Goal: Information Seeking & Learning: Learn about a topic

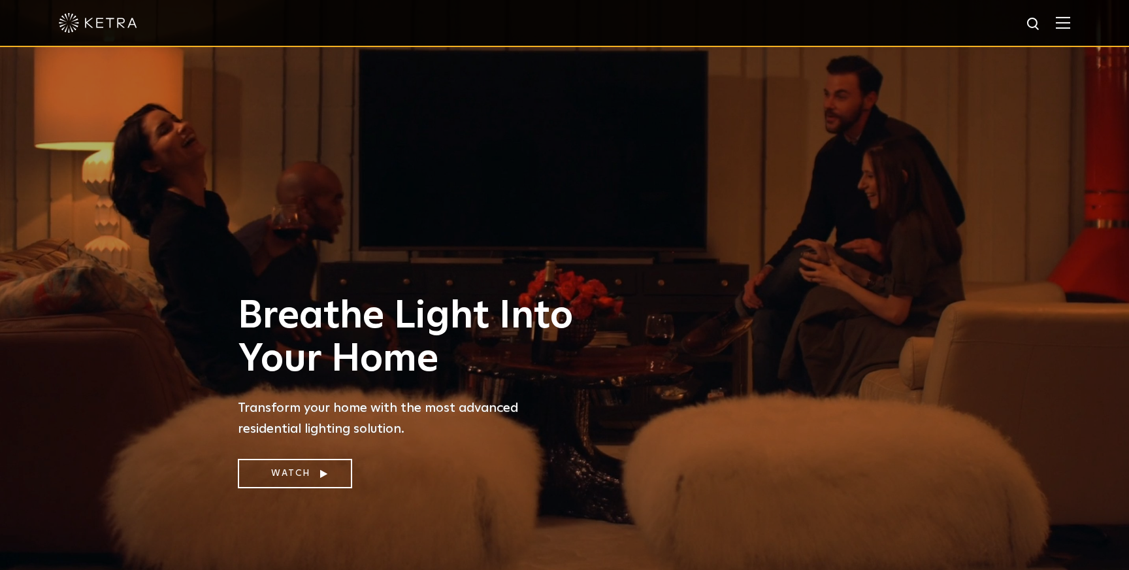
click at [1059, 23] on img at bounding box center [1063, 22] width 14 height 12
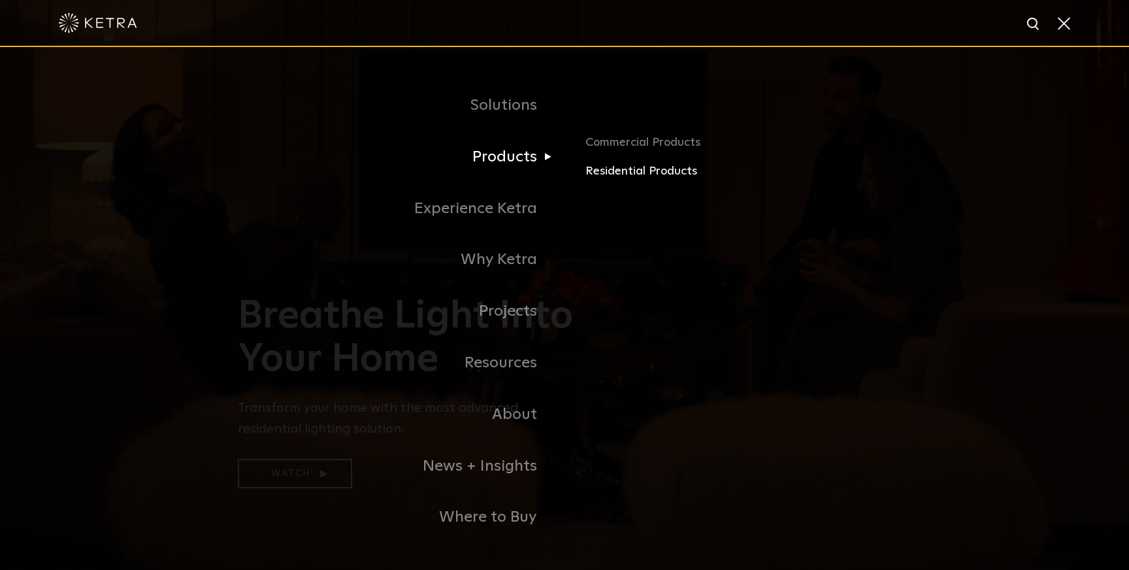
click at [651, 178] on link "Residential Products" at bounding box center [739, 171] width 306 height 19
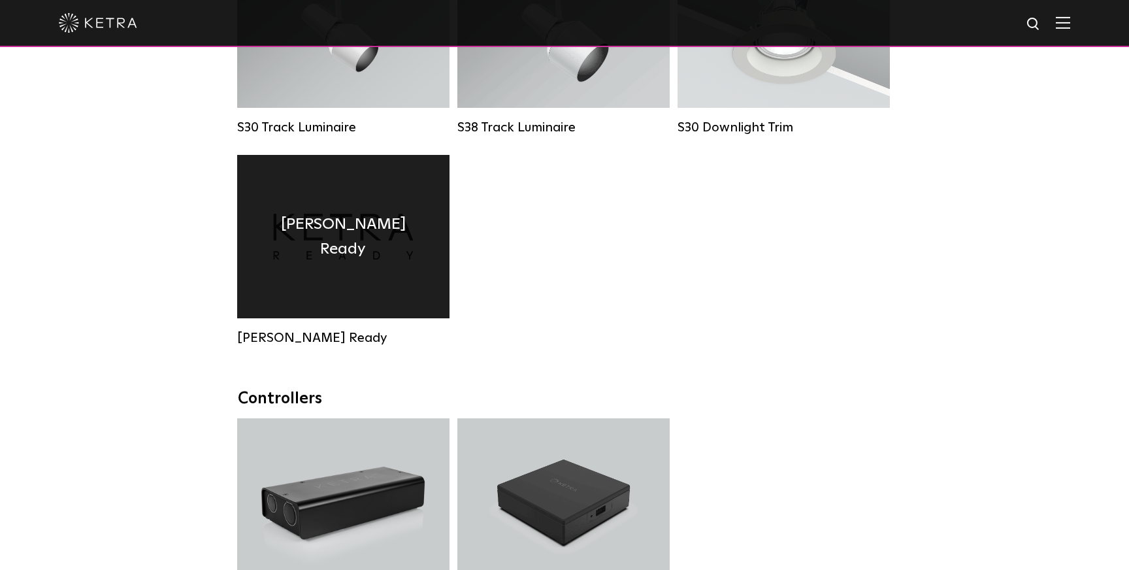
scroll to position [1131, 0]
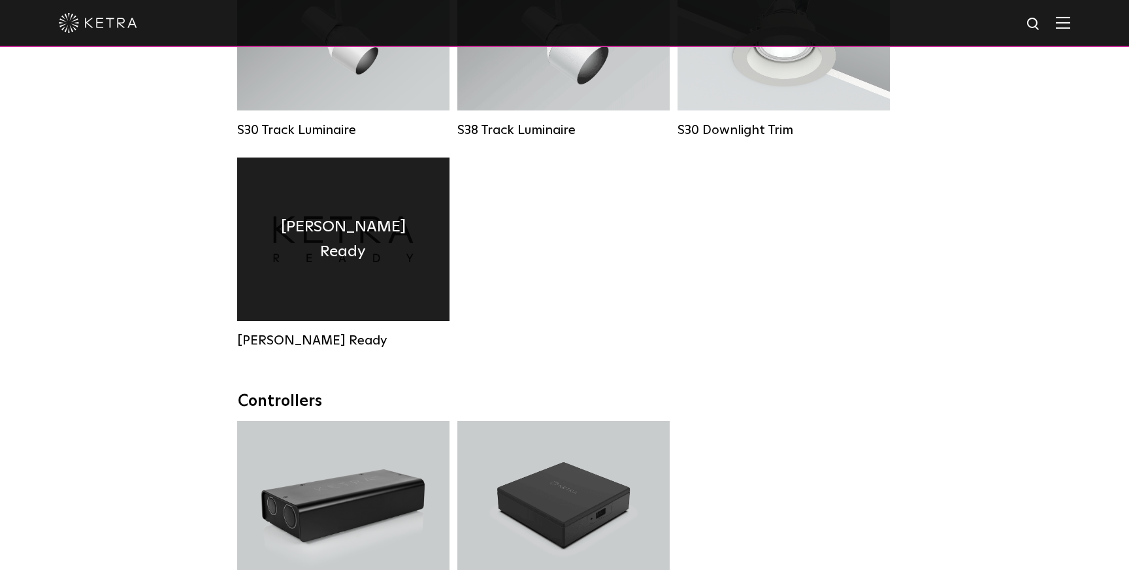
click at [376, 212] on div "Ketra Ready" at bounding box center [343, 239] width 212 height 163
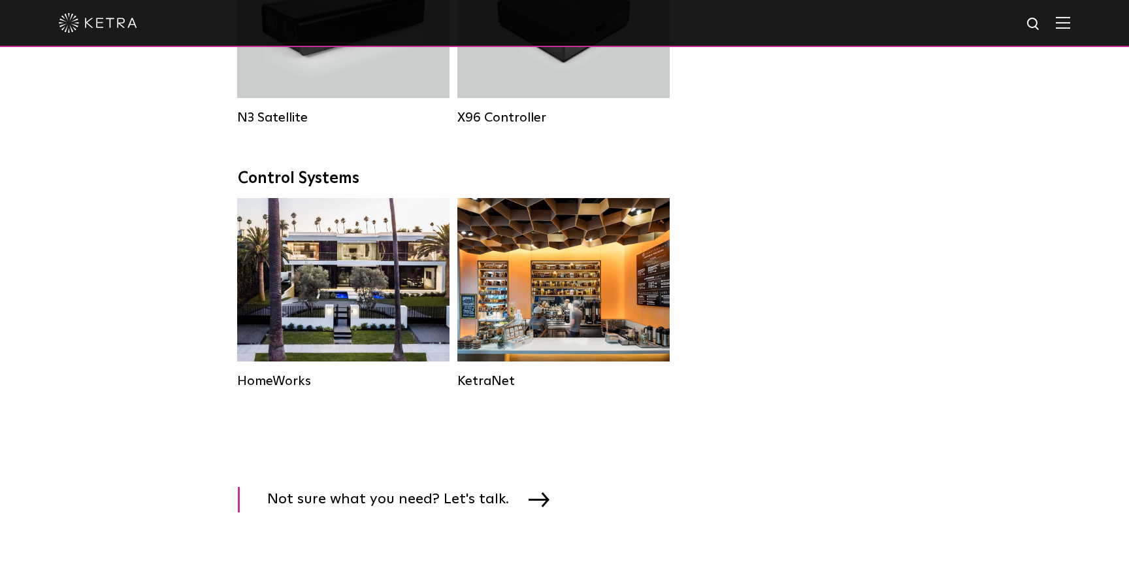
scroll to position [1622, 0]
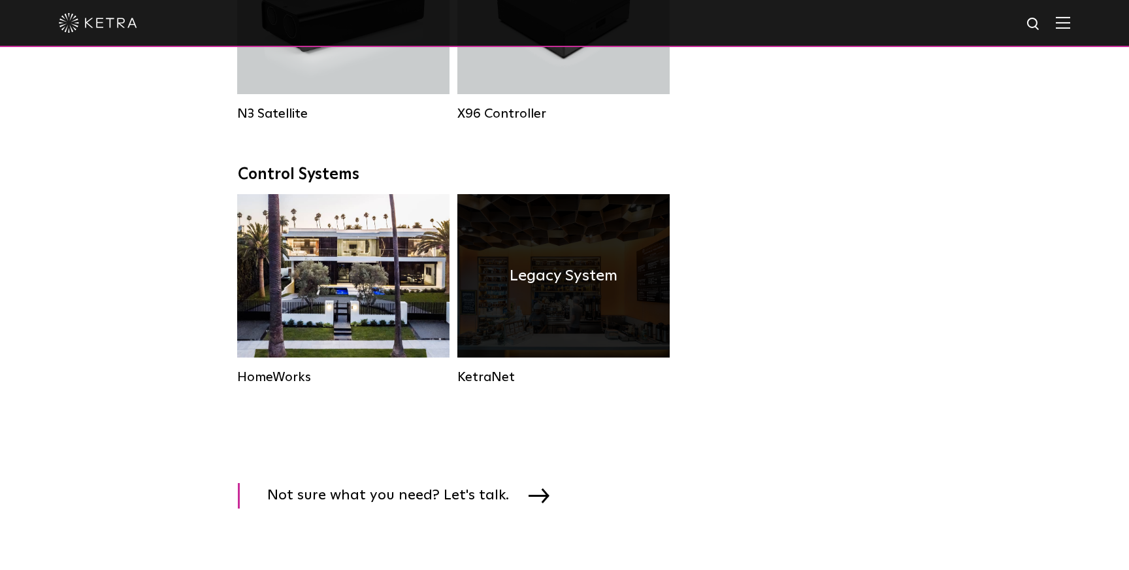
click at [615, 261] on div "Legacy System" at bounding box center [564, 275] width 212 height 163
